Goal: Task Accomplishment & Management: Manage account settings

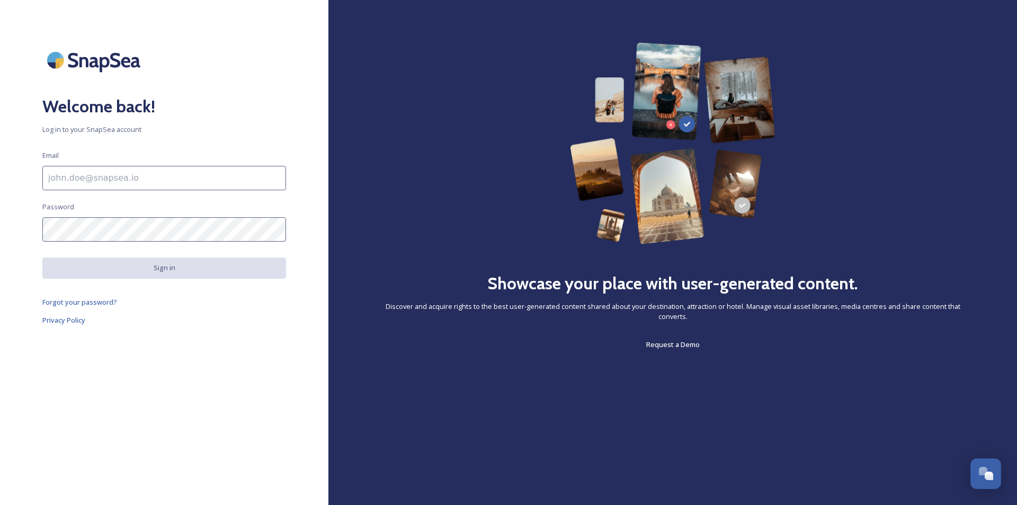
click at [110, 182] on input at bounding box center [164, 178] width 244 height 24
type input "[EMAIL_ADDRESS][DOMAIN_NAME]"
click at [205, 433] on div "Welcome back! Log in to your SnapSea account Email [EMAIL_ADDRESS][DOMAIN_NAME]…" at bounding box center [164, 252] width 328 height 420
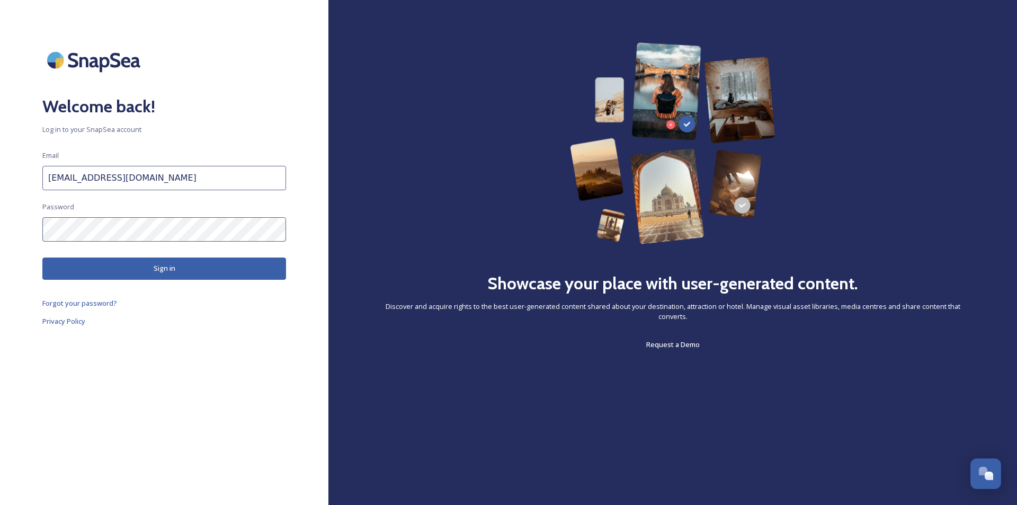
click at [83, 272] on button "Sign in" at bounding box center [164, 268] width 244 height 22
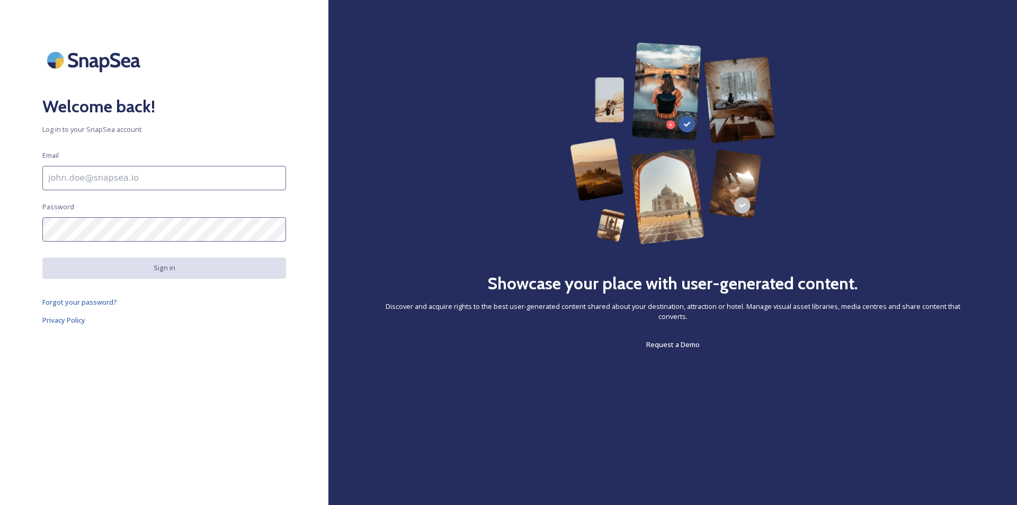
click at [121, 119] on div "Welcome back! Log in to your SnapSea account Email Password Sign in Forgot your…" at bounding box center [164, 252] width 328 height 420
